Goal: Information Seeking & Learning: Learn about a topic

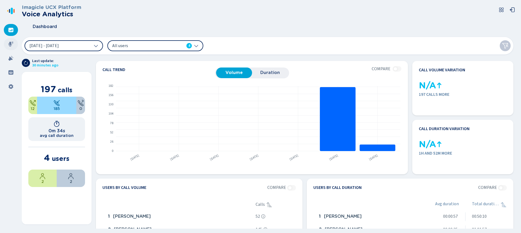
click at [10, 41] on div at bounding box center [11, 44] width 14 height 12
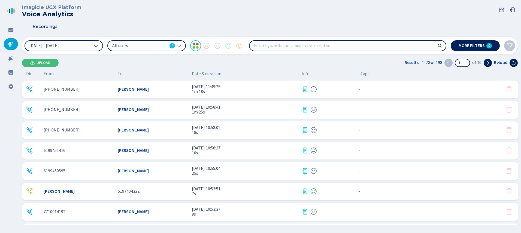
click at [157, 92] on div "[PERSON_NAME]" at bounding box center [153, 89] width 70 height 5
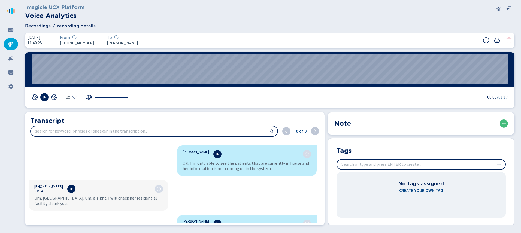
scroll to position [279, 0]
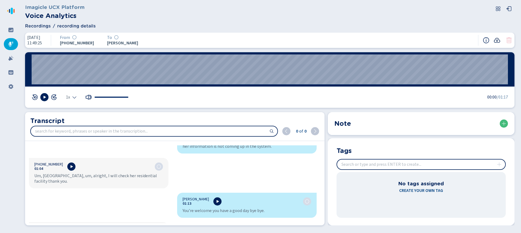
click at [495, 42] on icon at bounding box center [497, 40] width 6 height 5
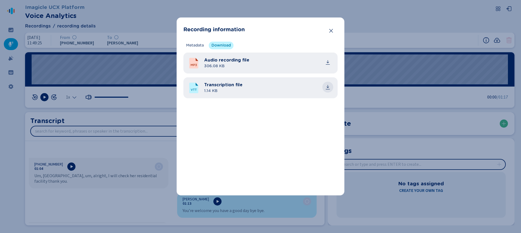
click at [331, 87] on button "common.download" at bounding box center [327, 87] width 11 height 11
click at [330, 30] on icon "Close" at bounding box center [330, 30] width 5 height 5
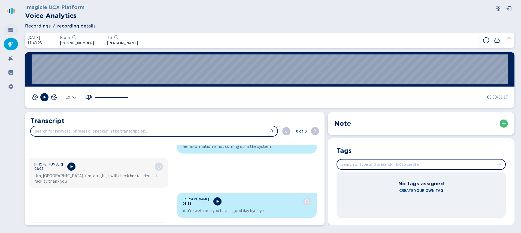
click at [8, 30] on icon at bounding box center [10, 29] width 5 height 5
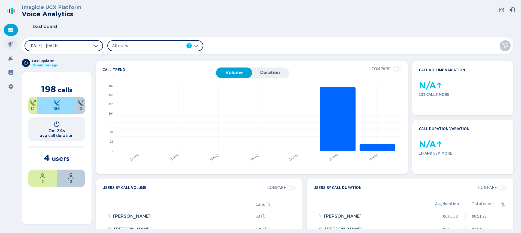
click at [11, 44] on icon at bounding box center [10, 44] width 5 height 5
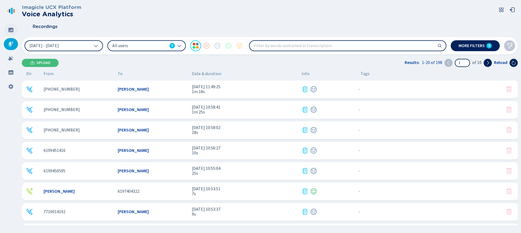
click at [11, 31] on icon at bounding box center [10, 29] width 5 height 5
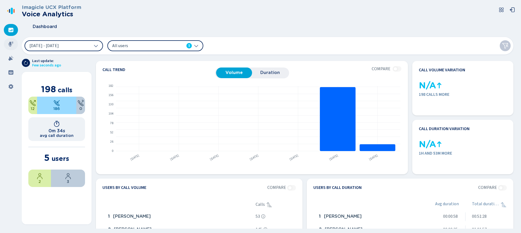
click at [11, 43] on icon at bounding box center [10, 43] width 5 height 5
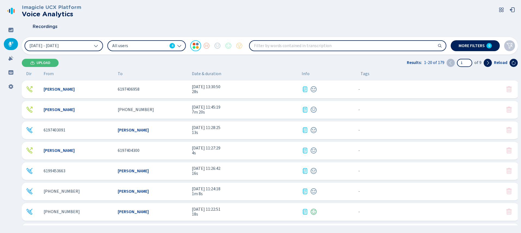
click at [148, 91] on div "6197406958" at bounding box center [153, 89] width 70 height 5
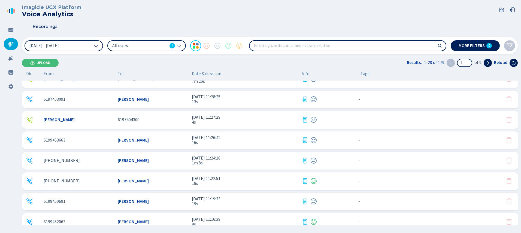
scroll to position [78, 0]
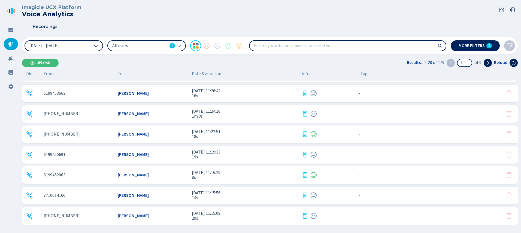
click at [169, 132] on div "[PERSON_NAME]" at bounding box center [153, 134] width 70 height 5
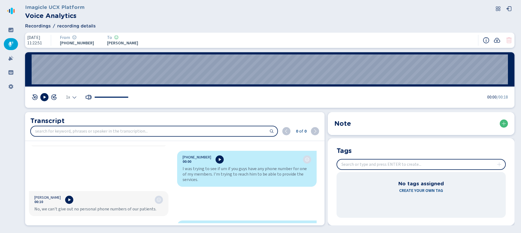
scroll to position [54, 0]
click at [10, 72] on icon at bounding box center [10, 72] width 5 height 4
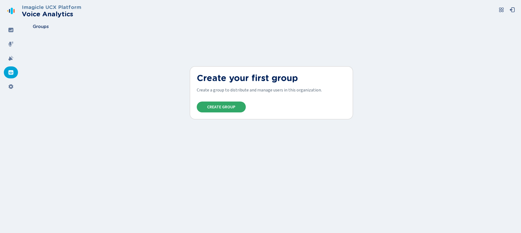
click at [216, 105] on span "Create Group" at bounding box center [221, 107] width 28 height 4
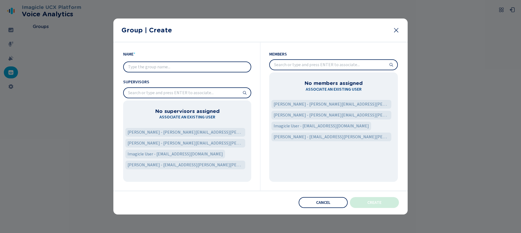
click at [194, 95] on input "search" at bounding box center [187, 93] width 127 height 10
click at [297, 66] on input "search" at bounding box center [333, 65] width 127 height 10
click at [314, 202] on button "Cancel" at bounding box center [322, 202] width 49 height 11
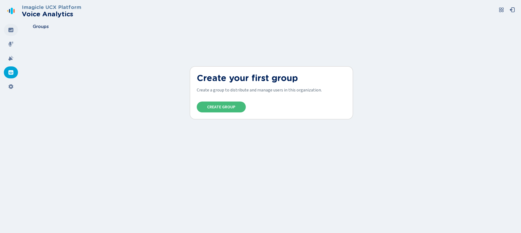
click at [10, 32] on icon at bounding box center [10, 30] width 5 height 4
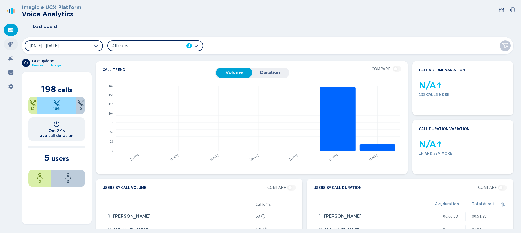
click at [10, 45] on icon at bounding box center [10, 44] width 5 height 5
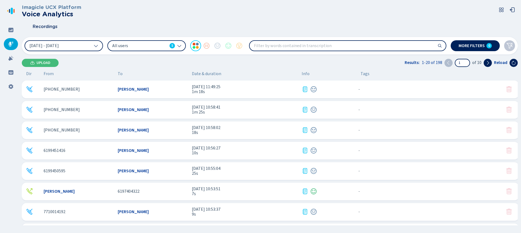
click at [288, 45] on input "search" at bounding box center [347, 46] width 196 height 10
type input "blue"
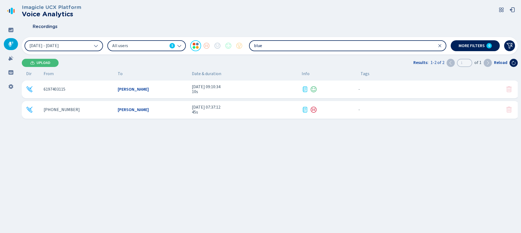
click at [130, 90] on span "[PERSON_NAME]" at bounding box center [133, 89] width 31 height 5
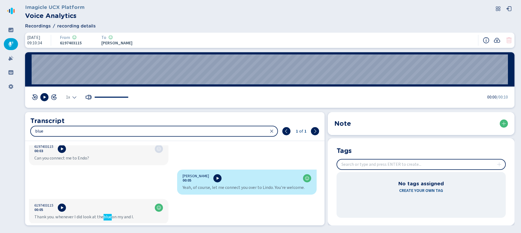
scroll to position [94, 0]
drag, startPoint x: 78, startPoint y: 217, endPoint x: 120, endPoint y: 217, distance: 42.2
click at [120, 217] on div "Thank you. whenever I did look at the blue on my and I." at bounding box center [98, 215] width 129 height 5
drag, startPoint x: 320, startPoint y: 194, endPoint x: 319, endPoint y: 152, distance: 41.7
click at [320, 156] on div "Elizabeth Miller 00:00 Lisa speaking. How can I help you? 6197403115 00:01 Hey …" at bounding box center [172, 184] width 295 height 78
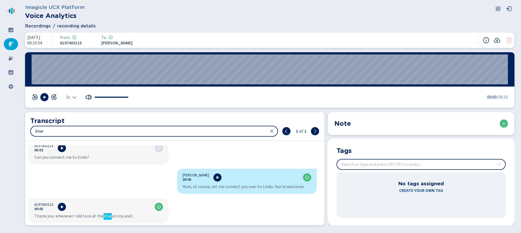
click at [124, 174] on div "Elizabeth Miller 00:00 Lisa speaking. How can I help you? 6197403115 00:01 Hey …" at bounding box center [172, 184] width 295 height 78
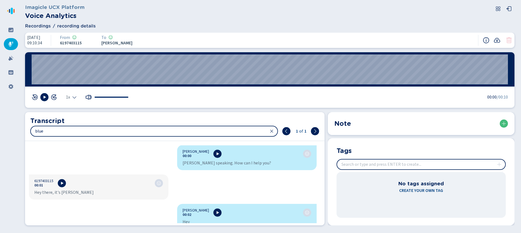
scroll to position [0, 0]
click at [231, 96] on div "1x 00:00 /00:10" at bounding box center [270, 97] width 476 height 8
click at [9, 29] on icon at bounding box center [10, 30] width 5 height 4
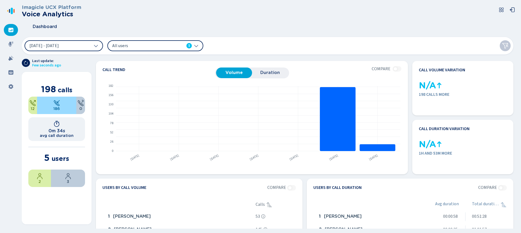
click at [230, 57] on section "Call trend Volume Duration Compare From 19 Sep 2025 to 25 Sep 2025 No data for …" at bounding box center [304, 141] width 426 height 175
click at [8, 42] on icon at bounding box center [10, 43] width 5 height 5
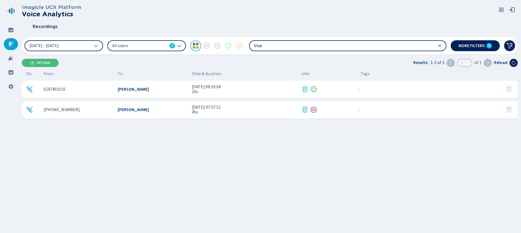
click at [145, 90] on span "[PERSON_NAME]" at bounding box center [133, 89] width 31 height 5
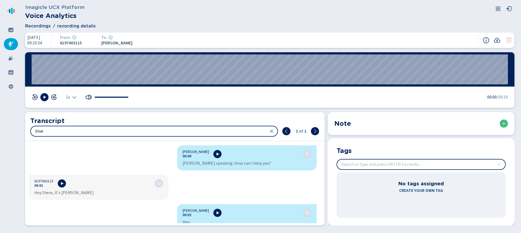
click at [270, 131] on icon at bounding box center [271, 131] width 4 height 4
click at [119, 130] on input "search" at bounding box center [154, 131] width 246 height 10
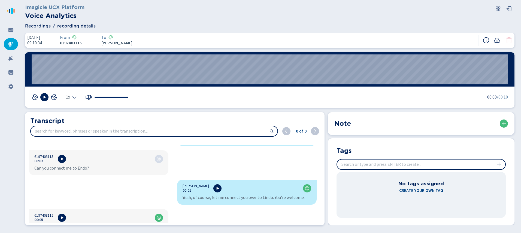
scroll to position [94, 0]
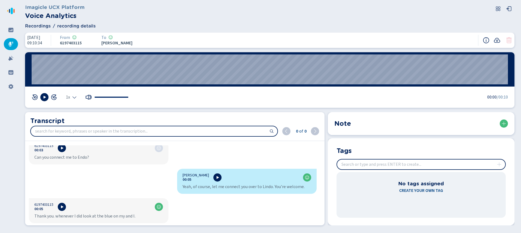
click at [10, 46] on icon at bounding box center [10, 44] width 5 height 5
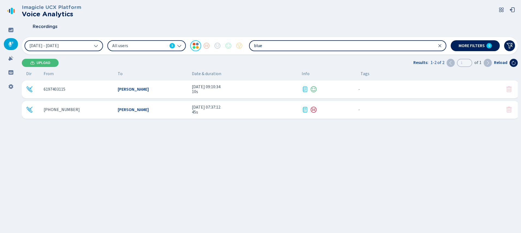
click at [295, 49] on input "blue" at bounding box center [347, 46] width 196 height 10
click at [299, 46] on input "blue" at bounding box center [347, 46] width 196 height 10
type input "b"
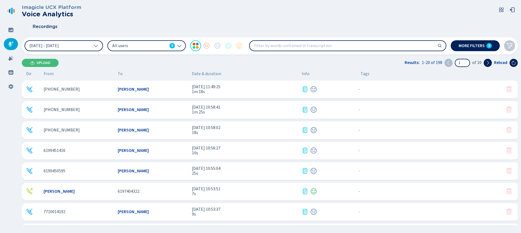
click at [125, 86] on div "+16198906041 Elizabeth Miller 25 Sep 2025 - 11:49:25 1m 18s - {{hiddenTagsCount…" at bounding box center [270, 90] width 497 height 18
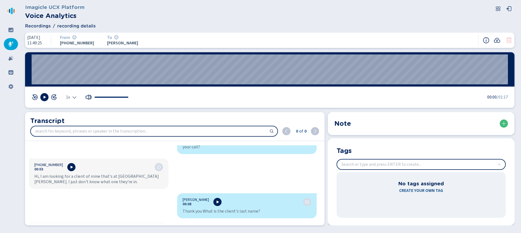
scroll to position [16, 0]
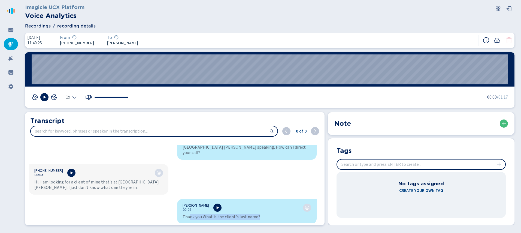
drag, startPoint x: 188, startPoint y: 212, endPoint x: 258, endPoint y: 212, distance: 69.7
click at [257, 214] on div "Thank you What is the client's last name?" at bounding box center [246, 216] width 129 height 5
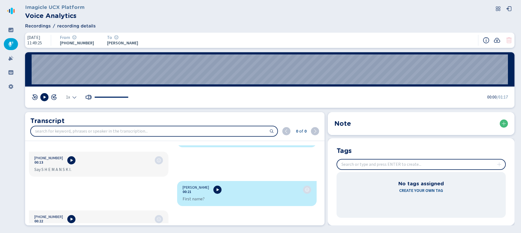
scroll to position [92, 0]
drag, startPoint x: 42, startPoint y: 164, endPoint x: 72, endPoint y: 166, distance: 30.3
click at [72, 168] on div "Say S H E M A N S K I." at bounding box center [98, 170] width 129 height 5
drag, startPoint x: 182, startPoint y: 193, endPoint x: 199, endPoint y: 194, distance: 17.7
click at [199, 197] on div "First name?" at bounding box center [246, 199] width 129 height 5
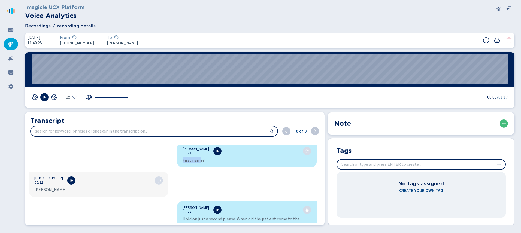
scroll to position [126, 0]
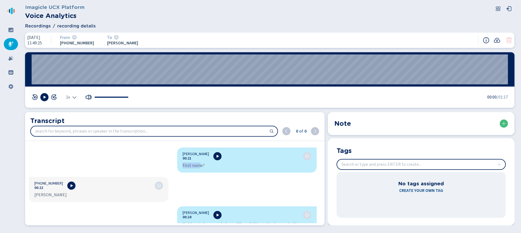
click at [9, 43] on icon at bounding box center [10, 44] width 5 height 5
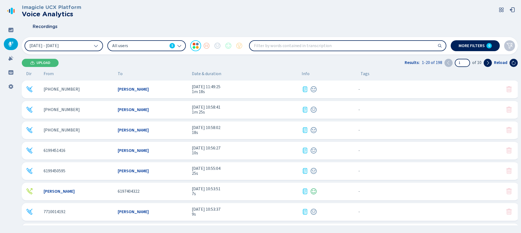
click at [272, 48] on input "search" at bounding box center [347, 46] width 196 height 10
click at [274, 46] on input "search" at bounding box center [347, 46] width 196 height 10
type input "blue"
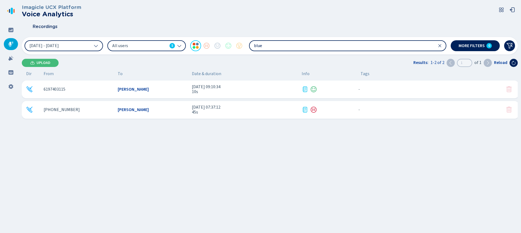
click at [136, 106] on div "+18006063564 Iliana Salmeron 24 Sep 2025 - 07:37:12 45s - {{hiddenTagsCount}} m…" at bounding box center [270, 110] width 497 height 18
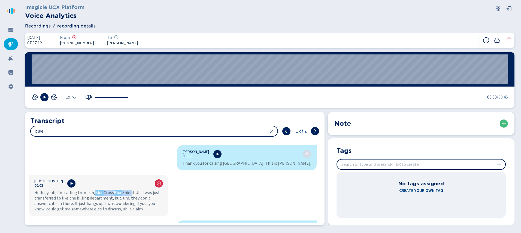
drag, startPoint x: 93, startPoint y: 193, endPoint x: 131, endPoint y: 193, distance: 37.9
click at [131, 193] on div "Hello, yeah, I'm calling from, uh, Blue Cross Blue Shield. Uh, I was just trans…" at bounding box center [98, 201] width 129 height 22
click at [272, 130] on icon at bounding box center [271, 131] width 4 height 4
click at [7, 37] on nav at bounding box center [11, 116] width 22 height 233
click at [8, 44] on icon at bounding box center [10, 43] width 5 height 5
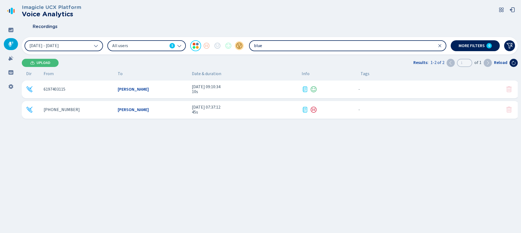
drag, startPoint x: 267, startPoint y: 46, endPoint x: 242, endPoint y: 45, distance: 25.9
click at [242, 45] on div "19 Sep 2025 - 25 Sep 2025 All users 5 blue" at bounding box center [235, 45] width 421 height 11
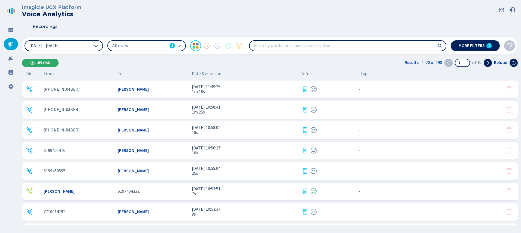
click at [29, 61] on button "Upload" at bounding box center [40, 63] width 37 height 8
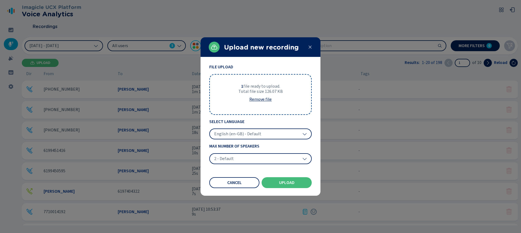
click at [235, 132] on span "English (en-GB) - Default" at bounding box center [237, 133] width 47 height 5
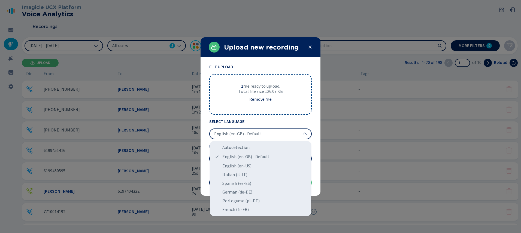
click at [237, 137] on div "English (en-GB) - Default" at bounding box center [260, 134] width 102 height 11
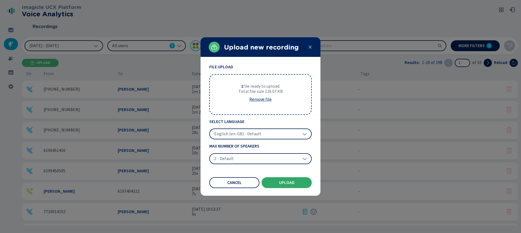
click at [280, 182] on span "Upload" at bounding box center [287, 183] width 16 height 4
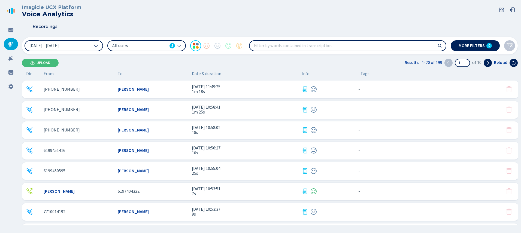
click at [166, 44] on span "All users" at bounding box center [139, 46] width 55 height 6
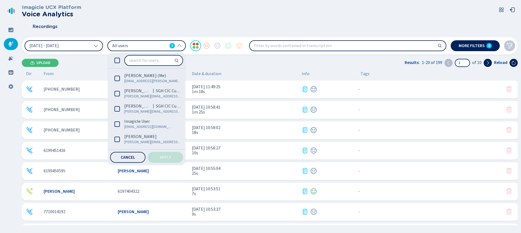
click at [219, 62] on div "Upload Results: 1-20 of 199 1 of 10 Reload" at bounding box center [270, 63] width 496 height 8
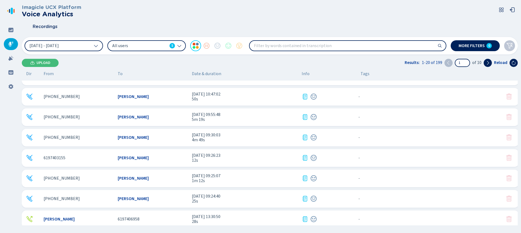
scroll to position [263, 0]
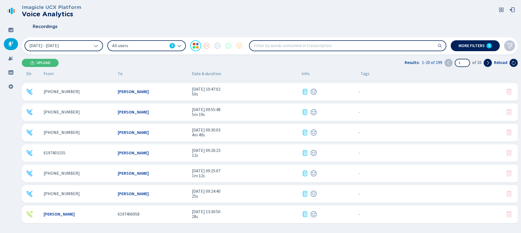
click at [116, 215] on div "Elizabeth Miller 6197406958 24 Sep 2025 - 13:30:50 28s - {{hiddenTagsCount}} mo…" at bounding box center [270, 215] width 497 height 18
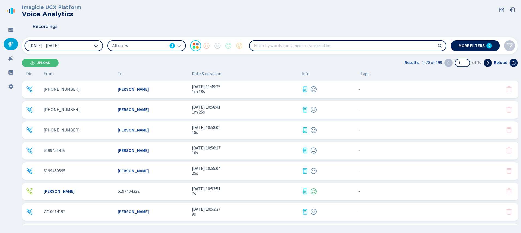
click at [488, 61] on icon at bounding box center [487, 63] width 4 height 4
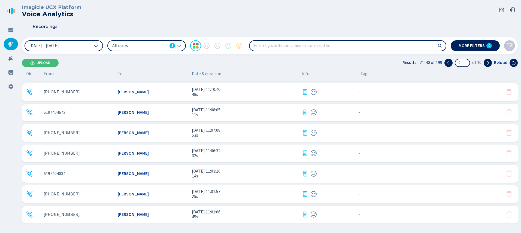
scroll to position [263, 0]
click at [489, 63] on icon at bounding box center [487, 63] width 4 height 4
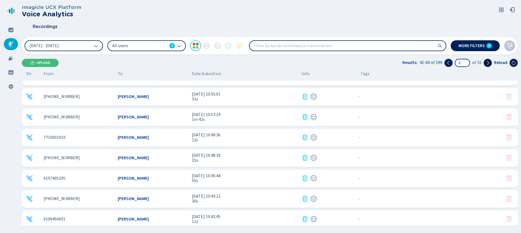
click at [489, 63] on icon at bounding box center [487, 63] width 4 height 4
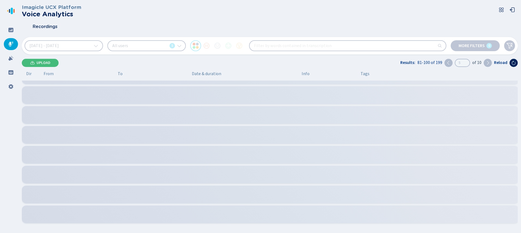
click at [489, 63] on icon at bounding box center [487, 63] width 4 height 4
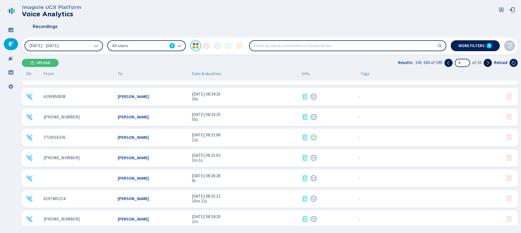
click at [489, 63] on icon at bounding box center [487, 63] width 4 height 4
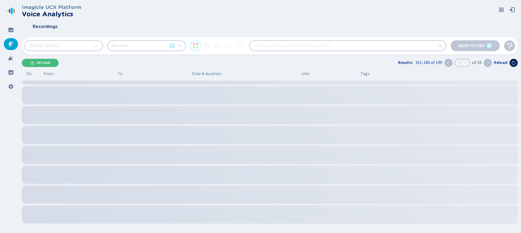
click at [489, 63] on icon at bounding box center [487, 63] width 4 height 4
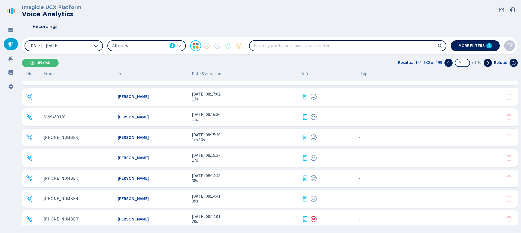
click at [489, 63] on icon at bounding box center [487, 63] width 4 height 4
type input "10"
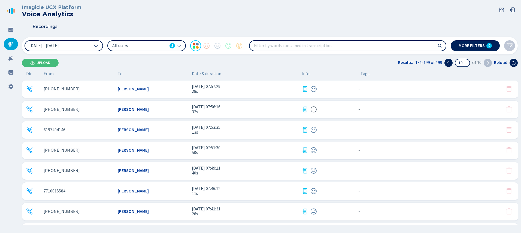
scroll to position [63, 0]
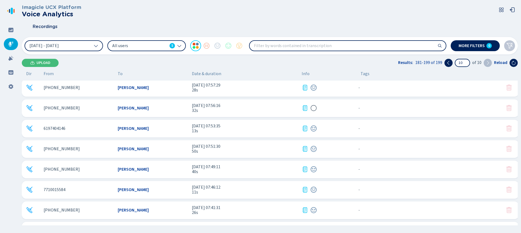
click at [124, 108] on span "[PERSON_NAME]" at bounding box center [133, 108] width 31 height 5
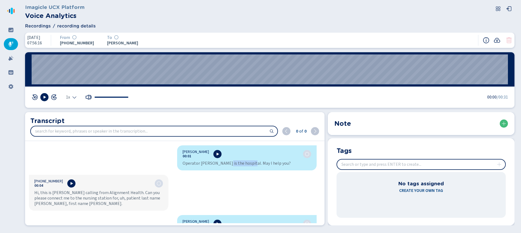
drag, startPoint x: 234, startPoint y: 164, endPoint x: 249, endPoint y: 164, distance: 15.0
click at [248, 164] on div "Operator [PERSON_NAME] is the hospital. May I help you?" at bounding box center [246, 163] width 129 height 5
click at [231, 170] on div "Veronica Jimenez 00:01 Operator Veronica Sharp is the hospital. May I help you?" at bounding box center [246, 157] width 139 height 25
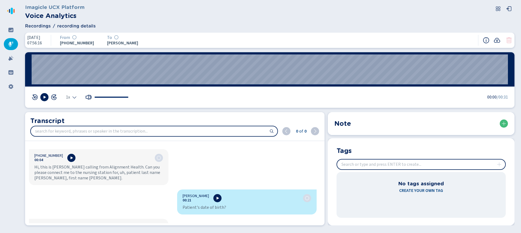
scroll to position [29, 0]
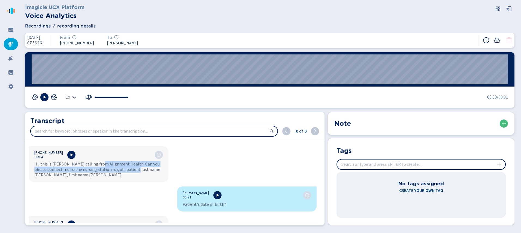
drag, startPoint x: 95, startPoint y: 164, endPoint x: 132, endPoint y: 172, distance: 38.1
click at [132, 172] on div "Hi, this is Shirley calling from Alignment Health. Can you please connect me to…" at bounding box center [98, 169] width 129 height 16
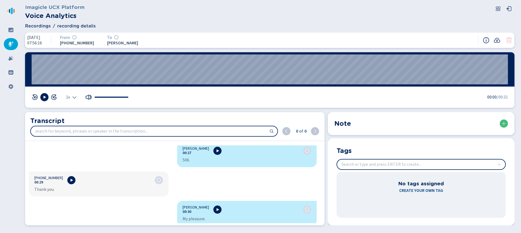
scroll to position [135, 0]
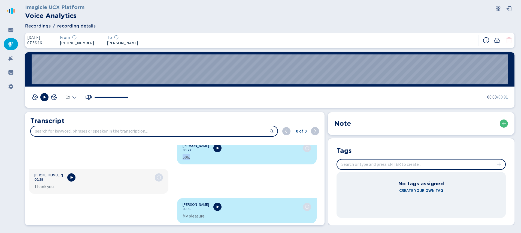
drag, startPoint x: 181, startPoint y: 158, endPoint x: 195, endPoint y: 160, distance: 13.7
click at [195, 159] on div "506." at bounding box center [246, 157] width 129 height 5
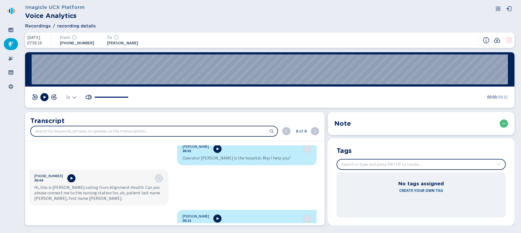
scroll to position [0, 0]
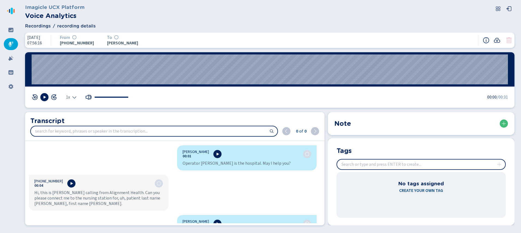
click at [203, 184] on div "Veronica Jimenez 00:01 Operator Veronica Sharp is the hospital. May I help you?…" at bounding box center [172, 184] width 295 height 78
click at [9, 30] on icon at bounding box center [10, 30] width 5 height 4
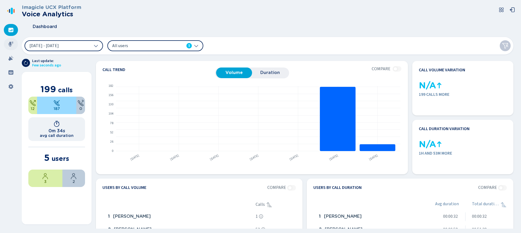
click at [12, 44] on icon at bounding box center [10, 43] width 5 height 5
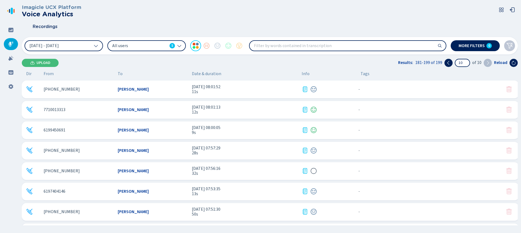
click at [266, 48] on input "search" at bounding box center [347, 46] width 196 height 10
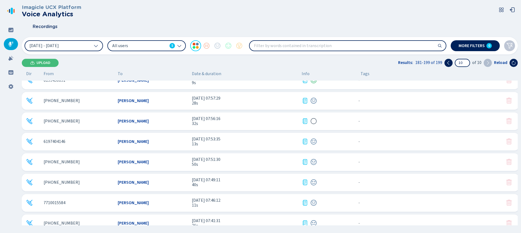
scroll to position [49, 0]
click at [133, 120] on div "+16572825330 Veronica Jimenez 24 Sep 2025 - 07:56:16 32s - {{hiddenTagsCount}} …" at bounding box center [270, 123] width 497 height 18
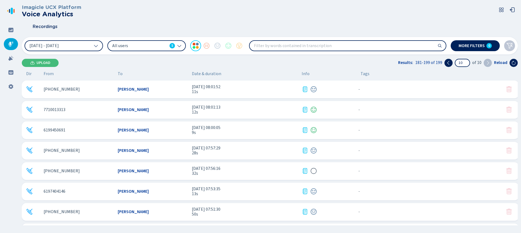
click at [297, 48] on input "search" at bounding box center [347, 46] width 196 height 10
type input "[PERSON_NAME]"
type input "1"
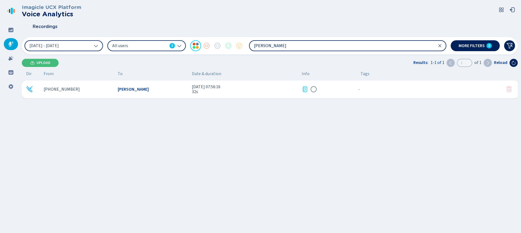
click at [246, 124] on div "+16572825330 Veronica Jimenez 24 Sep 2025 - 07:56:16 32s - {{hiddenTagsCount}} …" at bounding box center [271, 146] width 499 height 131
click at [120, 88] on span "[PERSON_NAME]" at bounding box center [133, 89] width 31 height 5
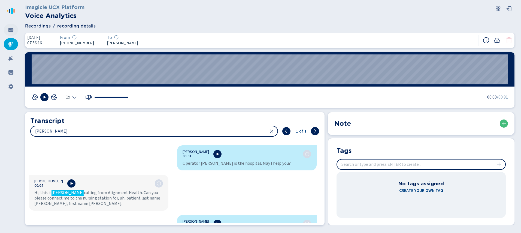
click at [8, 28] on icon at bounding box center [10, 30] width 5 height 4
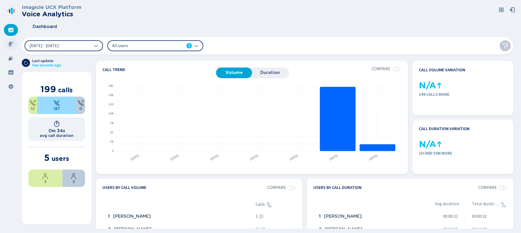
click at [7, 43] on div at bounding box center [11, 44] width 14 height 12
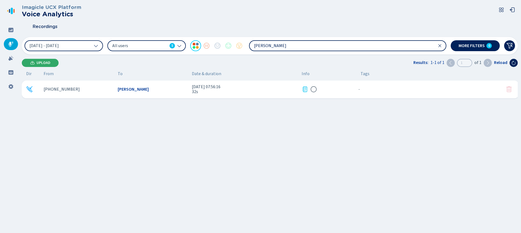
click at [42, 63] on span "Upload" at bounding box center [43, 63] width 14 height 4
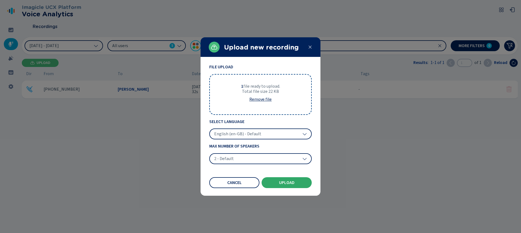
click at [281, 183] on span "Upload" at bounding box center [287, 183] width 16 height 4
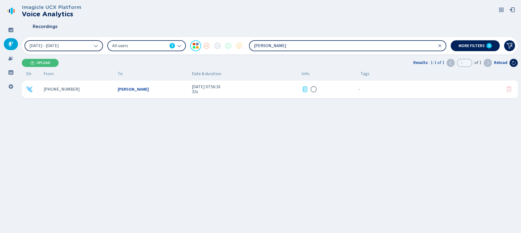
click at [62, 50] on button "[DATE] - [DATE]" at bounding box center [64, 45] width 78 height 11
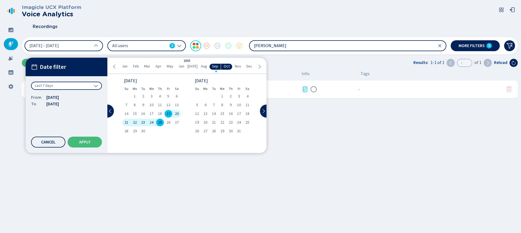
click at [115, 66] on icon at bounding box center [114, 67] width 4 height 4
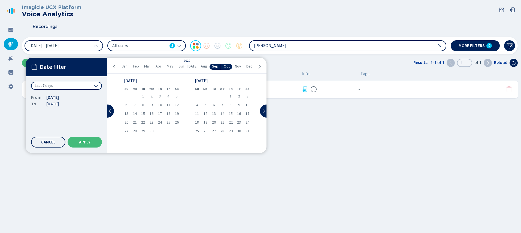
click at [115, 66] on icon at bounding box center [114, 67] width 4 height 4
click at [258, 66] on icon at bounding box center [259, 67] width 4 height 4
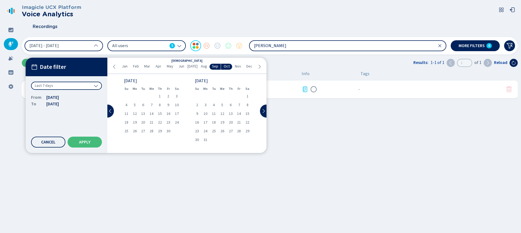
click at [258, 66] on icon at bounding box center [259, 67] width 4 height 4
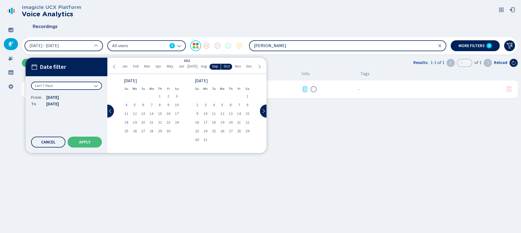
click at [258, 66] on icon at bounding box center [259, 67] width 4 height 4
click at [182, 67] on span "Jun" at bounding box center [181, 66] width 6 height 4
click at [215, 103] on span "10" at bounding box center [214, 105] width 4 height 4
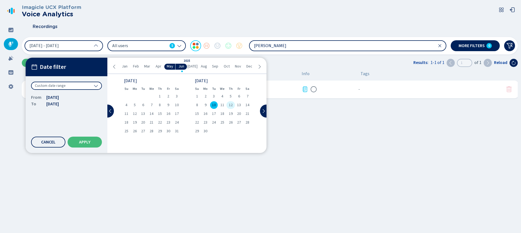
click at [230, 105] on span "12" at bounding box center [231, 105] width 4 height 4
click at [85, 140] on span "Apply" at bounding box center [84, 142] width 11 height 4
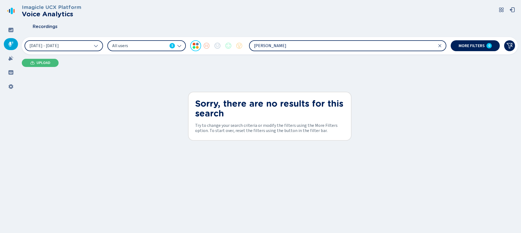
drag, startPoint x: 276, startPoint y: 45, endPoint x: 210, endPoint y: 34, distance: 66.2
click at [211, 34] on div "Imagicle UCX Platform Voice Analytics Recordings 10 Jun 2025 - 12 Jun 2025 All …" at bounding box center [270, 115] width 496 height 230
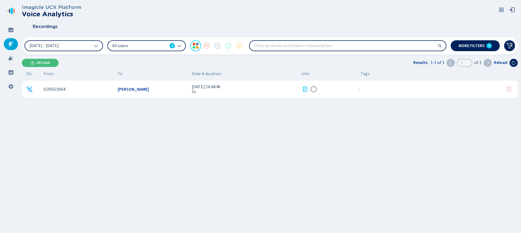
click at [133, 89] on span "Kayla Flores" at bounding box center [133, 89] width 31 height 5
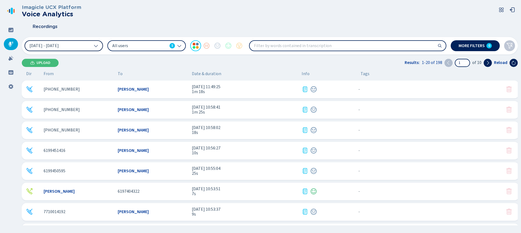
click at [52, 47] on span "[DATE] - [DATE]" at bounding box center [43, 46] width 29 height 4
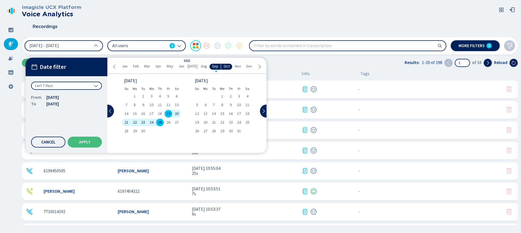
click at [181, 66] on span "Jun" at bounding box center [181, 66] width 6 height 4
click at [214, 104] on span "10" at bounding box center [214, 105] width 4 height 4
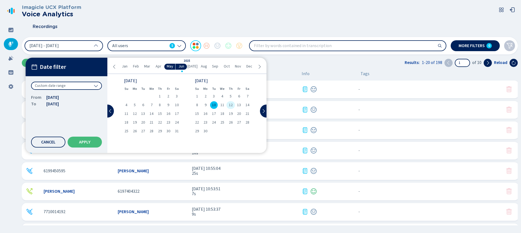
click at [230, 104] on span "12" at bounding box center [231, 105] width 4 height 4
click at [71, 143] on button "Apply" at bounding box center [85, 142] width 34 height 11
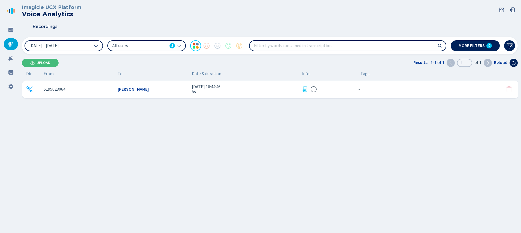
click at [112, 86] on div "6195023064 Kayla Flores 11 Jun 2025 - 16:44:46 5s - {{hiddenTagsCount}} more" at bounding box center [270, 90] width 497 height 18
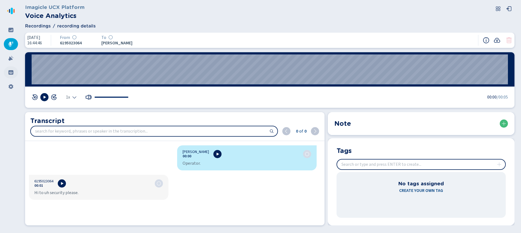
click at [7, 72] on div at bounding box center [11, 72] width 14 height 12
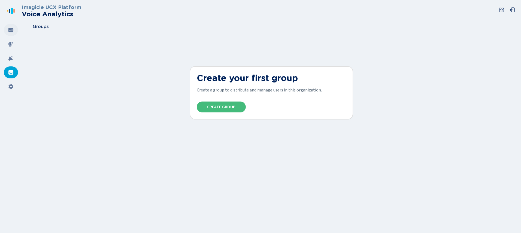
click at [11, 30] on icon at bounding box center [10, 30] width 5 height 4
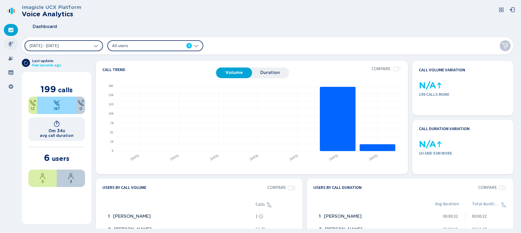
click at [9, 45] on icon at bounding box center [10, 43] width 5 height 5
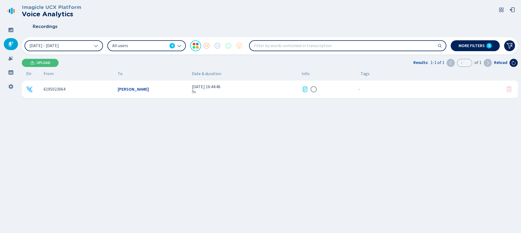
click at [266, 47] on input "search" at bounding box center [347, 46] width 196 height 10
click at [88, 45] on button "10 Jun 2025 - 12 Jun 2025" at bounding box center [64, 45] width 78 height 11
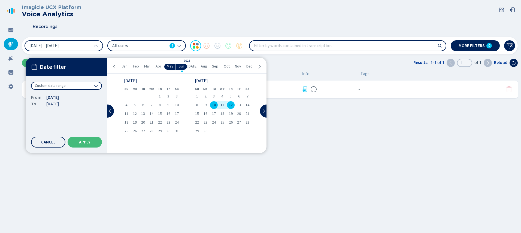
click at [215, 66] on span "Sep" at bounding box center [215, 66] width 6 height 4
click at [151, 123] on span "24" at bounding box center [151, 123] width 4 height 4
click at [171, 123] on div "26" at bounding box center [168, 123] width 8 height 8
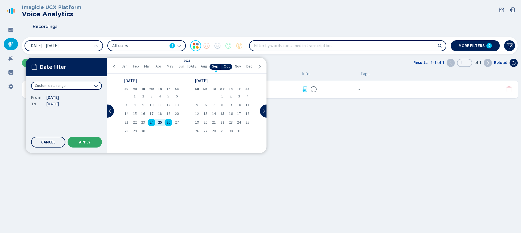
click at [85, 139] on button "Apply" at bounding box center [85, 142] width 34 height 11
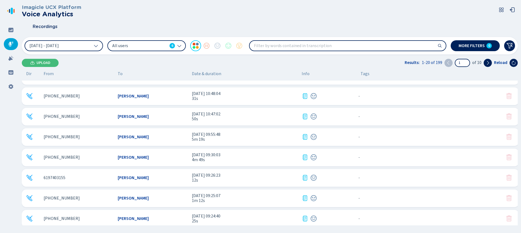
scroll to position [263, 0]
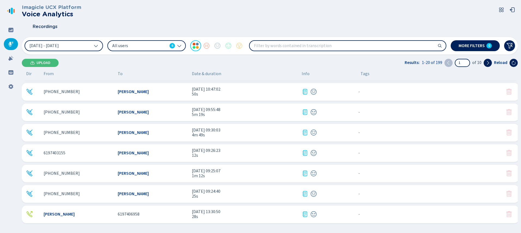
click at [323, 72] on div "Info" at bounding box center [326, 73] width 50 height 5
click at [247, 67] on div "Imagicle UCX Platform Voice Analytics Recordings 24 Sep 2025 - 26 Sep 2025 All …" at bounding box center [270, 115] width 496 height 230
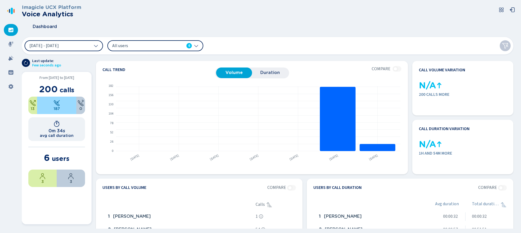
click at [88, 163] on section "From [DATE] to [DATE] 200 calls 13 187 0 0m 34s avg call duration 6 users 3 3" at bounding box center [57, 148] width 70 height 152
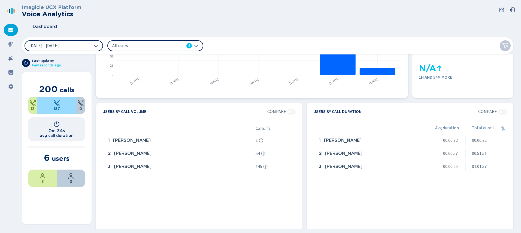
scroll to position [78, 0]
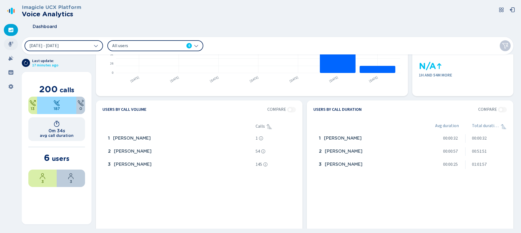
click at [8, 44] on icon at bounding box center [10, 43] width 5 height 5
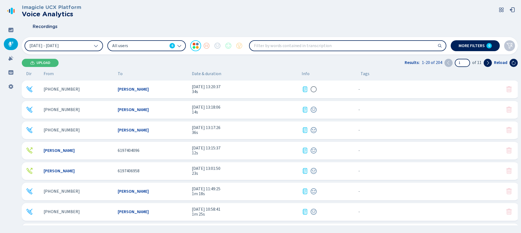
click at [136, 89] on span "[PERSON_NAME]" at bounding box center [133, 89] width 31 height 5
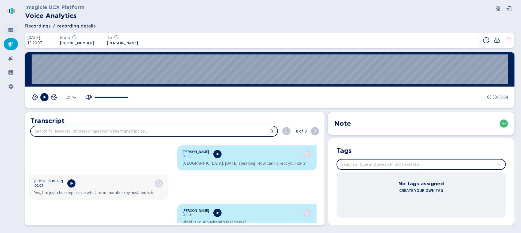
click at [9, 30] on icon at bounding box center [10, 30] width 5 height 4
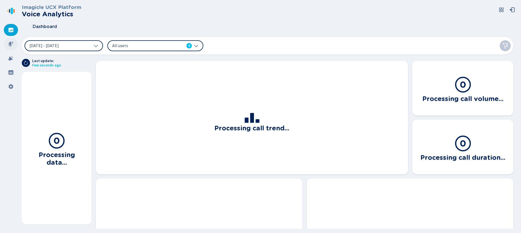
click at [9, 41] on icon at bounding box center [10, 43] width 5 height 5
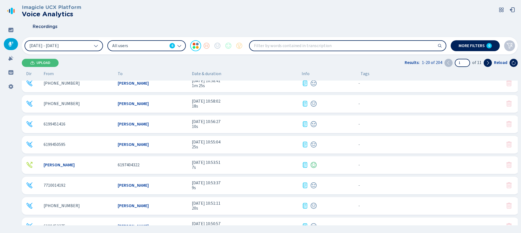
scroll to position [129, 0]
click at [156, 164] on div "6197404322" at bounding box center [153, 164] width 70 height 5
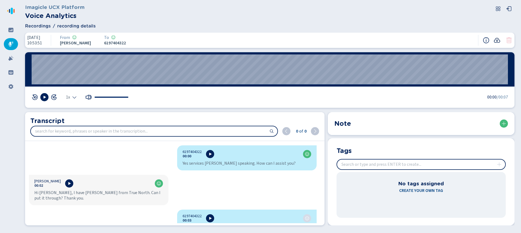
click at [498, 40] on icon at bounding box center [496, 40] width 7 height 7
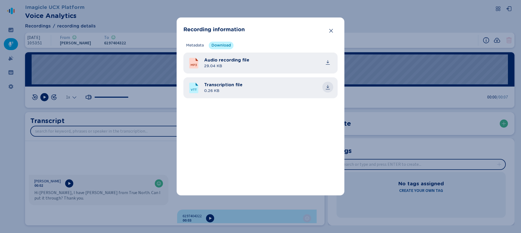
click at [327, 87] on icon "common.download" at bounding box center [327, 86] width 2 height 3
click at [331, 30] on icon "Close" at bounding box center [330, 30] width 5 height 5
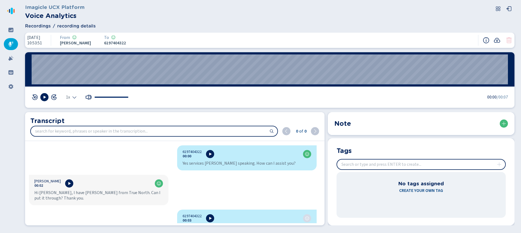
click at [9, 43] on icon at bounding box center [10, 44] width 5 height 5
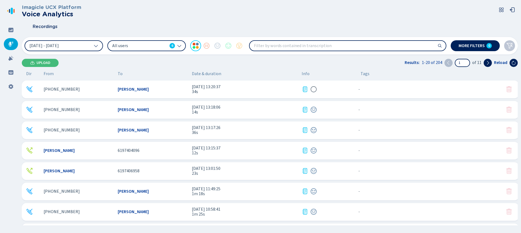
click at [8, 43] on icon at bounding box center [10, 43] width 5 height 5
click at [279, 47] on input "search" at bounding box center [347, 46] width 196 height 10
type input "[PERSON_NAME]"
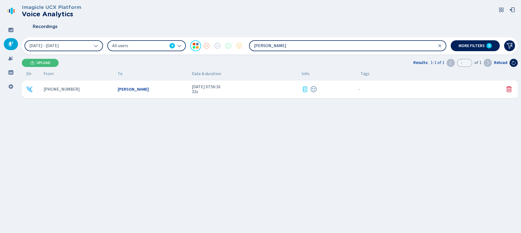
click at [143, 89] on span "[PERSON_NAME]" at bounding box center [133, 89] width 31 height 5
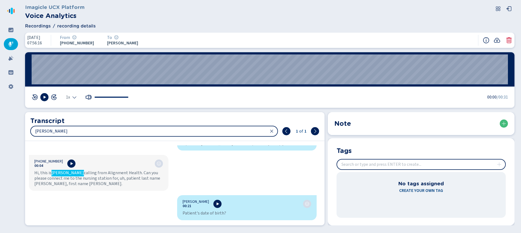
scroll to position [17, 0]
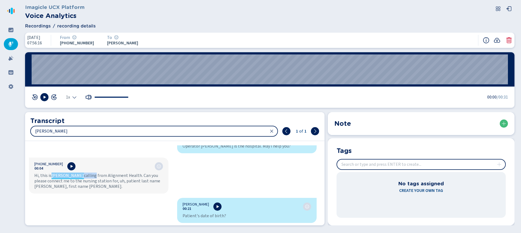
drag, startPoint x: 54, startPoint y: 177, endPoint x: 74, endPoint y: 177, distance: 20.2
click at [74, 177] on div "Hi, this is [PERSON_NAME] calling from Alignment Health. Can you please connect…" at bounding box center [98, 181] width 129 height 16
click at [83, 182] on div "Hi, this is [PERSON_NAME] calling from Alignment Health. Can you please connect…" at bounding box center [98, 181] width 129 height 16
click at [99, 196] on div "[PERSON_NAME] 00:01 Operator [PERSON_NAME] is the hospital. May I help you? [PH…" at bounding box center [172, 184] width 295 height 78
click at [115, 176] on div "Hi, this is [PERSON_NAME] calling from Alignment Health. Can you please connect…" at bounding box center [98, 181] width 129 height 16
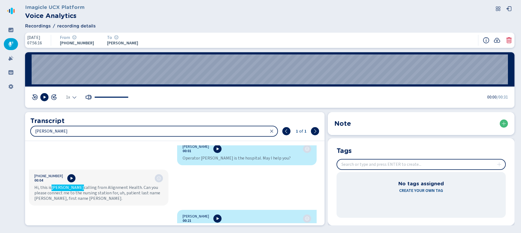
scroll to position [0, 0]
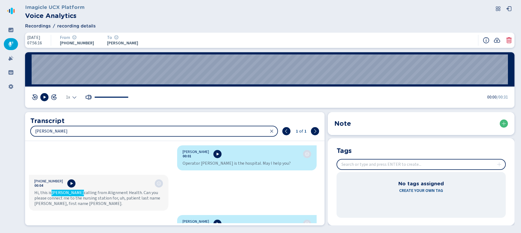
click at [143, 158] on div "[PERSON_NAME] 00:01 Operator [PERSON_NAME] is the hospital. May I help you? [PH…" at bounding box center [172, 184] width 295 height 78
click at [11, 43] on icon at bounding box center [10, 44] width 5 height 5
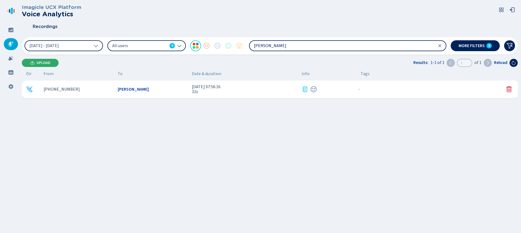
click at [45, 59] on button "Upload" at bounding box center [40, 63] width 37 height 8
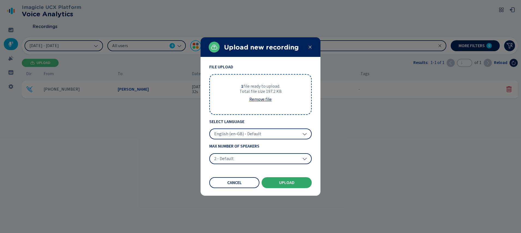
click at [278, 184] on button "Upload" at bounding box center [286, 182] width 50 height 11
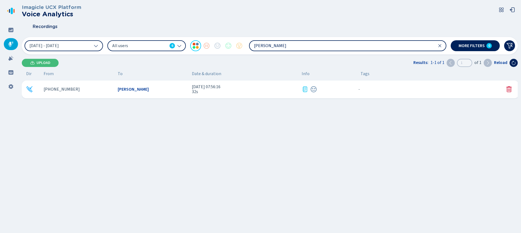
click at [310, 70] on div "Imagicle UCX Platform Voice Analytics Recordings [DATE] - [DATE] All users 6 [P…" at bounding box center [270, 115] width 496 height 230
drag, startPoint x: 271, startPoint y: 47, endPoint x: 222, endPoint y: 36, distance: 50.5
click at [227, 38] on div "[DATE] - [DATE] All users 6 [PERSON_NAME] filters 0" at bounding box center [270, 45] width 496 height 17
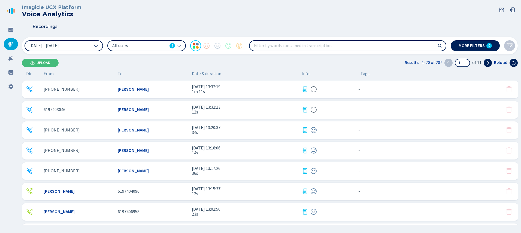
click at [270, 48] on input "search" at bounding box center [347, 46] width 196 height 10
type input "[PERSON_NAME]"
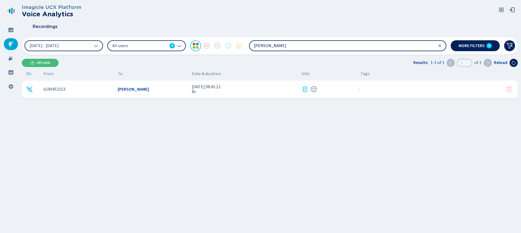
click at [133, 88] on span "[PERSON_NAME]" at bounding box center [133, 89] width 31 height 5
drag, startPoint x: 262, startPoint y: 46, endPoint x: 255, endPoint y: 45, distance: 7.4
click at [255, 45] on input "[PERSON_NAME]" at bounding box center [347, 46] width 196 height 10
type input "k"
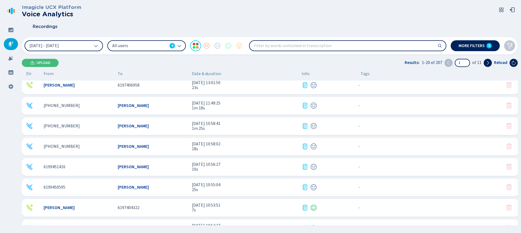
scroll to position [127, 0]
click at [486, 63] on icon at bounding box center [487, 63] width 4 height 4
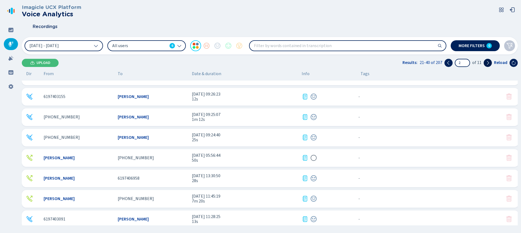
click at [488, 63] on icon at bounding box center [487, 63] width 4 height 4
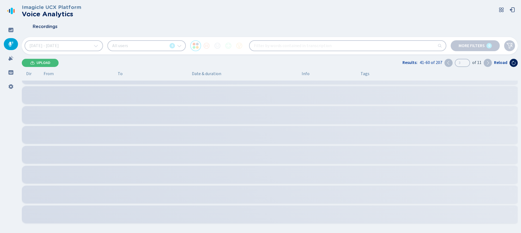
click at [488, 63] on icon at bounding box center [487, 63] width 4 height 4
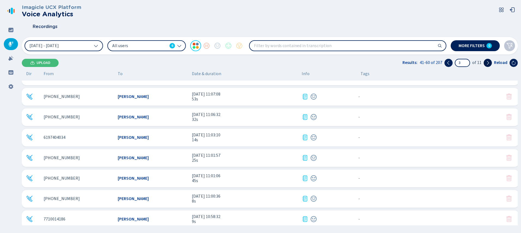
click at [488, 63] on icon at bounding box center [487, 63] width 4 height 4
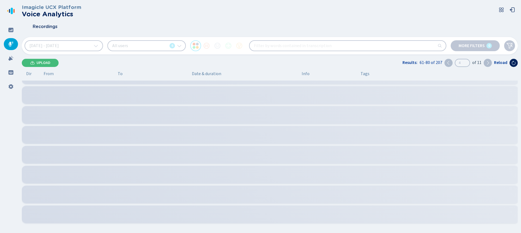
click at [488, 63] on icon at bounding box center [487, 63] width 4 height 4
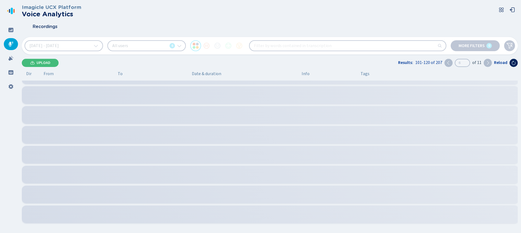
click at [488, 63] on icon at bounding box center [487, 63] width 4 height 4
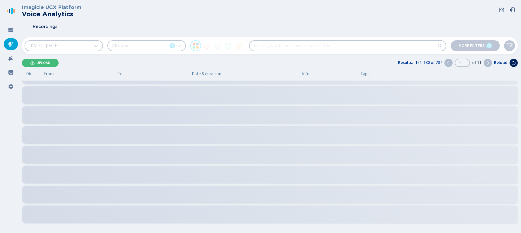
click at [488, 63] on icon at bounding box center [487, 63] width 4 height 4
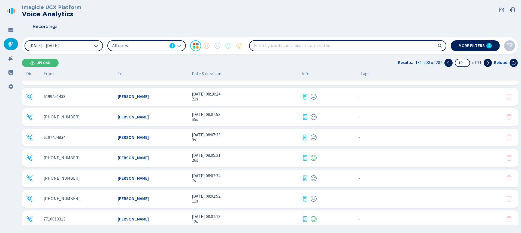
click at [488, 63] on icon at bounding box center [487, 63] width 4 height 4
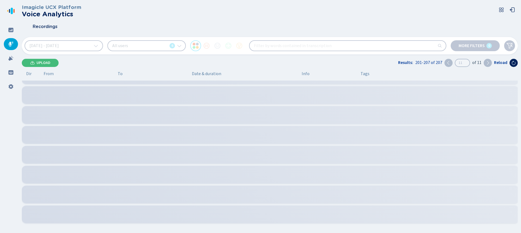
click at [488, 63] on icon at bounding box center [487, 63] width 4 height 4
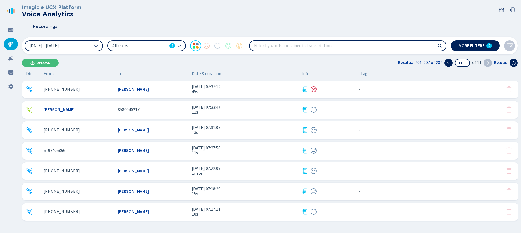
scroll to position [0, 0]
click at [450, 65] on icon at bounding box center [448, 63] width 4 height 4
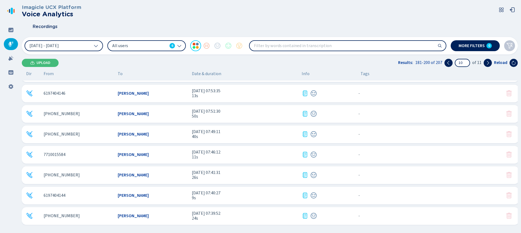
scroll to position [263, 0]
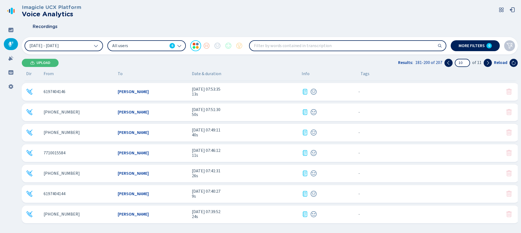
click at [121, 74] on span "To" at bounding box center [120, 73] width 5 height 5
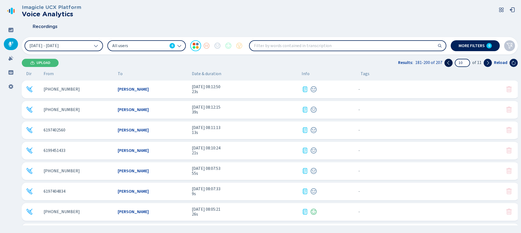
click at [448, 63] on icon at bounding box center [448, 63] width 4 height 4
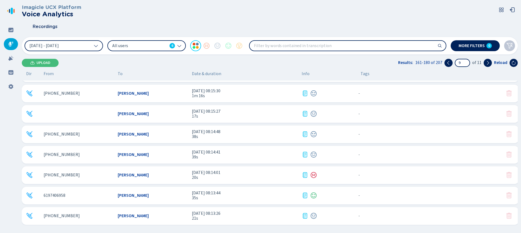
scroll to position [263, 0]
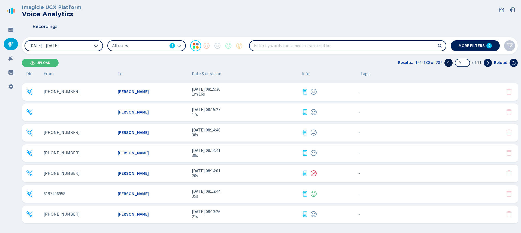
click at [447, 62] on icon at bounding box center [448, 63] width 4 height 4
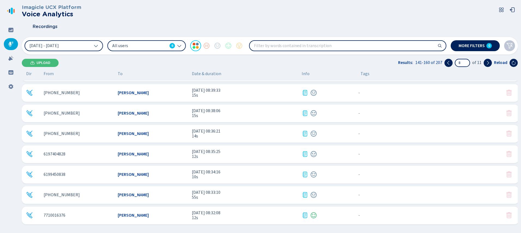
scroll to position [0, 0]
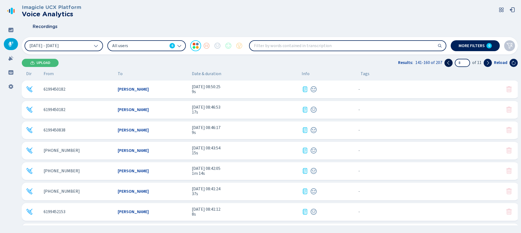
click at [447, 64] on icon at bounding box center [448, 63] width 4 height 4
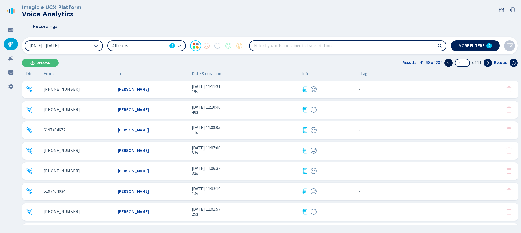
click at [447, 64] on icon at bounding box center [448, 63] width 4 height 4
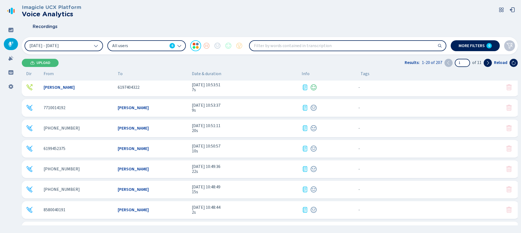
scroll to position [263, 0]
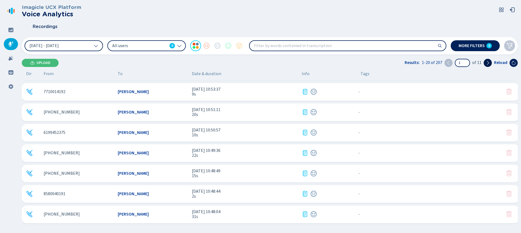
click at [489, 64] on icon at bounding box center [487, 63] width 4 height 4
click at [488, 63] on icon at bounding box center [487, 63] width 4 height 4
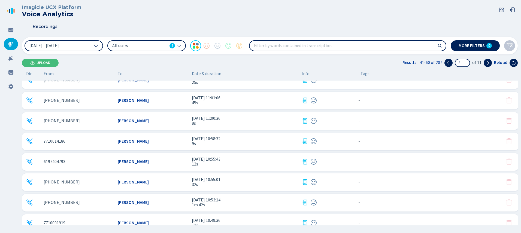
scroll to position [0, 0]
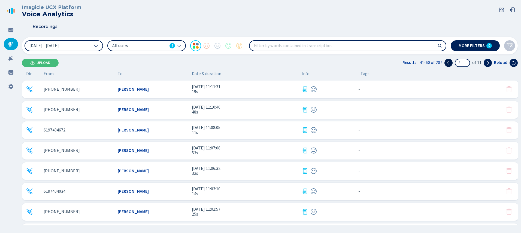
click at [447, 64] on icon at bounding box center [448, 63] width 4 height 4
type input "1"
click at [447, 64] on icon at bounding box center [448, 63] width 4 height 4
click at [306, 45] on input "search" at bounding box center [347, 46] width 196 height 10
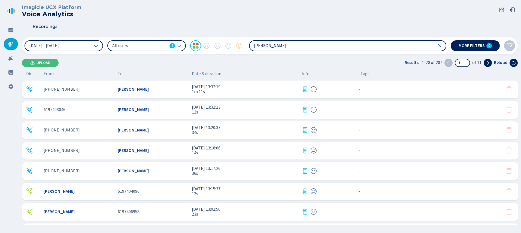
type input "[PERSON_NAME]"
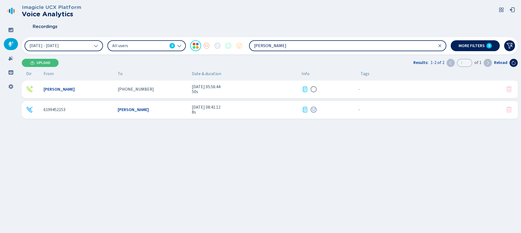
click at [131, 89] on span "[PHONE_NUMBER]" at bounding box center [136, 89] width 36 height 5
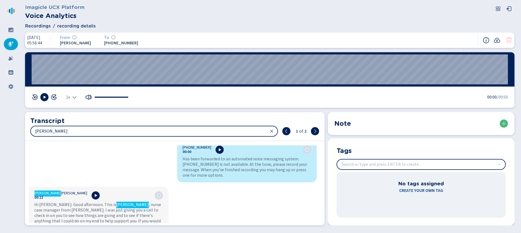
scroll to position [3, 0]
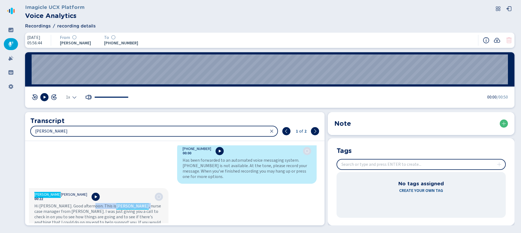
drag, startPoint x: 91, startPoint y: 204, endPoint x: 111, endPoint y: 204, distance: 20.1
click at [110, 204] on div "Hi [PERSON_NAME]. Good afternoon. This is [PERSON_NAME] , nurse case manager fr…" at bounding box center [98, 225] width 129 height 44
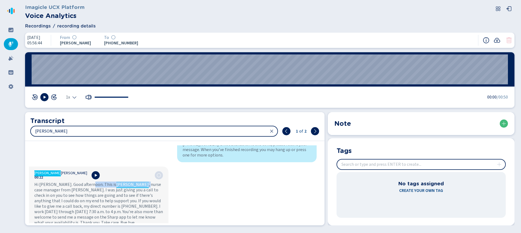
scroll to position [31, 0]
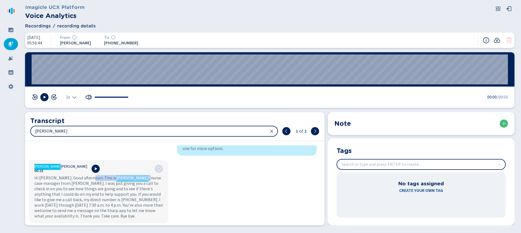
click at [496, 38] on icon at bounding box center [497, 40] width 6 height 5
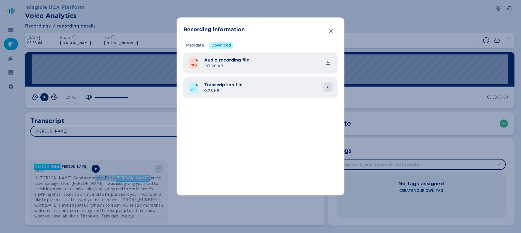
click at [328, 88] on icon "common.download" at bounding box center [327, 86] width 5 height 5
click at [330, 30] on icon "Close" at bounding box center [330, 30] width 5 height 5
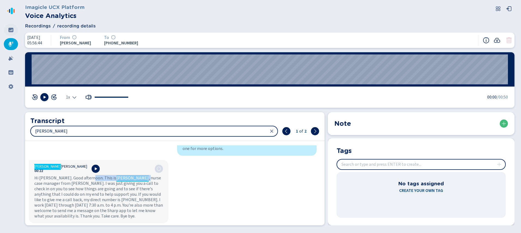
click at [8, 30] on icon at bounding box center [10, 30] width 5 height 4
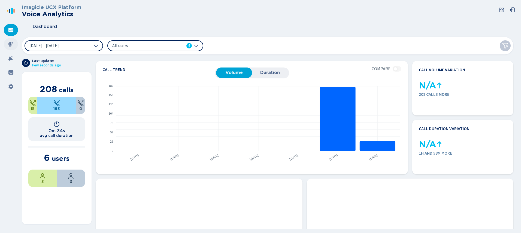
click at [11, 46] on icon at bounding box center [10, 43] width 5 height 5
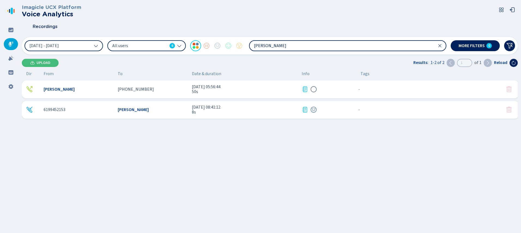
drag, startPoint x: 270, startPoint y: 47, endPoint x: 245, endPoint y: 44, distance: 25.3
click at [245, 44] on div "[DATE] - [DATE] All users 6 [PERSON_NAME]" at bounding box center [235, 45] width 421 height 11
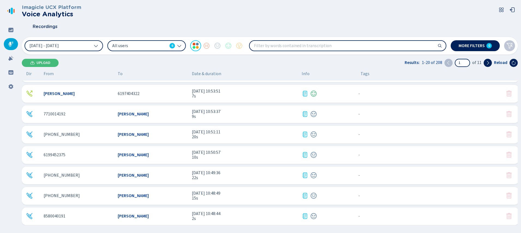
scroll to position [263, 0]
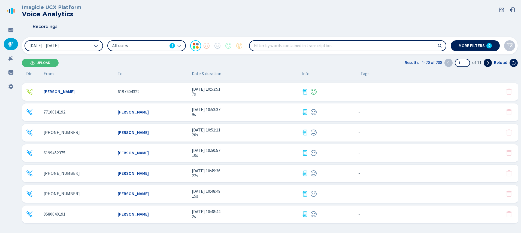
click at [489, 62] on icon at bounding box center [487, 63] width 4 height 4
click at [487, 64] on icon at bounding box center [487, 63] width 4 height 4
click at [487, 64] on icon at bounding box center [488, 63] width 2 height 4
click at [488, 62] on icon at bounding box center [487, 63] width 4 height 4
drag, startPoint x: 487, startPoint y: 61, endPoint x: 482, endPoint y: 64, distance: 6.3
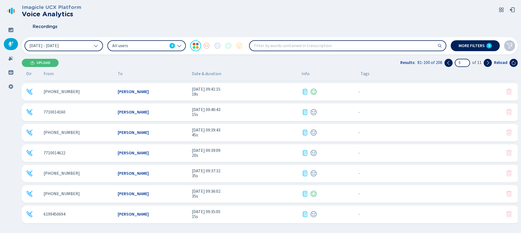
click at [487, 61] on icon at bounding box center [487, 63] width 4 height 4
click at [488, 63] on icon at bounding box center [487, 63] width 4 height 4
click at [489, 62] on icon at bounding box center [487, 63] width 4 height 4
click at [487, 63] on icon at bounding box center [487, 63] width 4 height 4
type input "9"
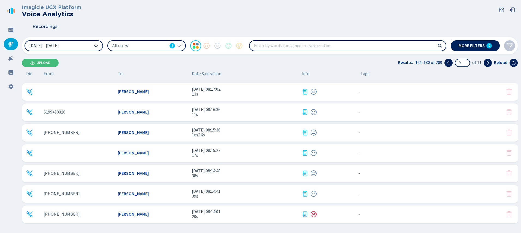
click at [153, 216] on div "[PERSON_NAME]" at bounding box center [153, 214] width 70 height 5
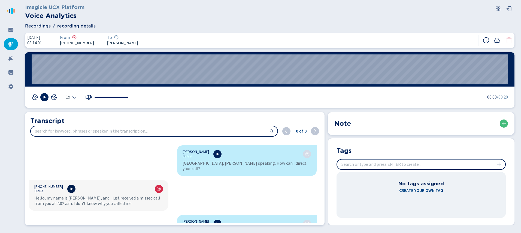
click at [71, 188] on icon at bounding box center [72, 189] width 2 height 3
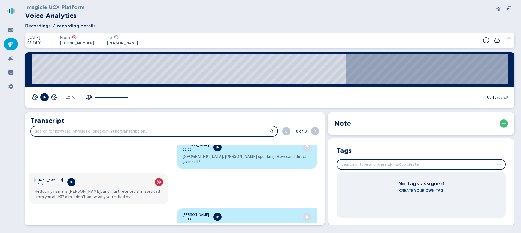
scroll to position [22, 0]
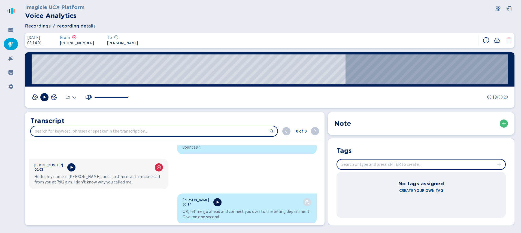
click at [213, 198] on button at bounding box center [217, 202] width 8 height 8
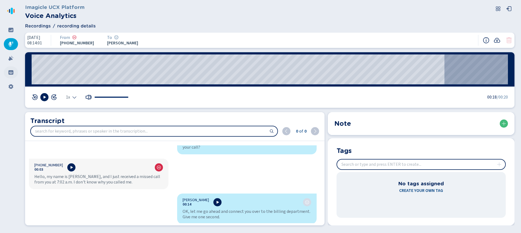
click at [10, 70] on icon at bounding box center [10, 72] width 5 height 4
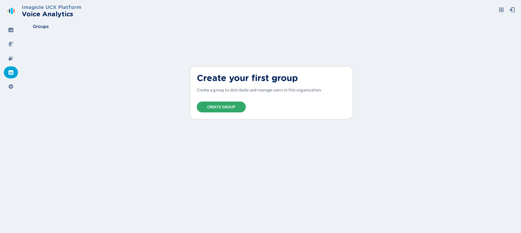
click at [225, 107] on span "Create Group" at bounding box center [221, 107] width 28 height 4
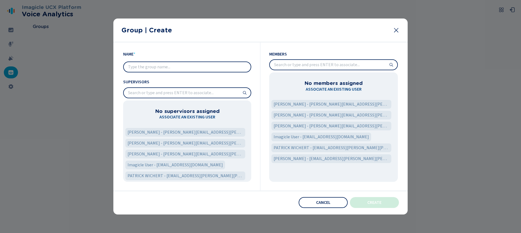
click at [138, 65] on input "text" at bounding box center [187, 67] width 127 height 10
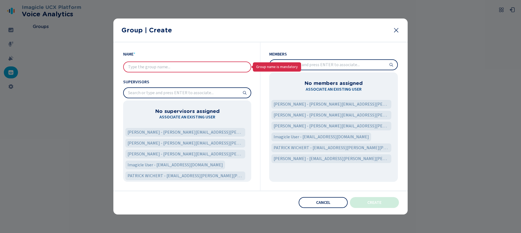
click at [151, 91] on input "search" at bounding box center [187, 93] width 127 height 10
click at [177, 98] on div at bounding box center [187, 92] width 128 height 11
click at [191, 91] on input "search" at bounding box center [187, 93] width 127 height 10
click at [316, 202] on span "Cancel" at bounding box center [323, 202] width 14 height 4
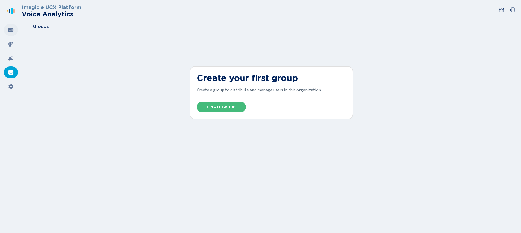
click at [8, 29] on icon at bounding box center [10, 29] width 5 height 5
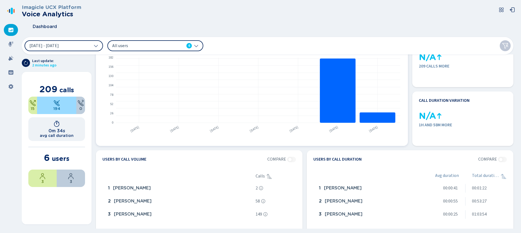
scroll to position [29, 0]
click at [10, 44] on icon at bounding box center [10, 44] width 5 height 5
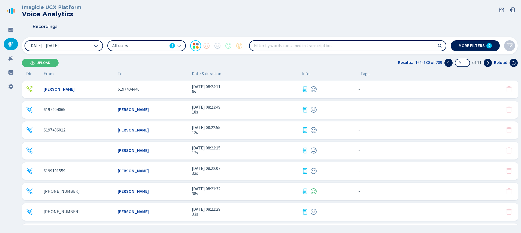
click at [264, 47] on input "search" at bounding box center [347, 46] width 196 height 10
click at [283, 44] on input "search" at bounding box center [347, 46] width 196 height 10
type input "blue"
type input "1"
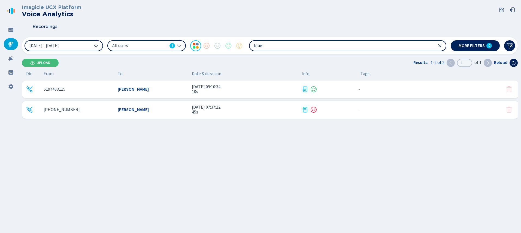
drag, startPoint x: 270, startPoint y: 46, endPoint x: 248, endPoint y: 44, distance: 22.4
click at [248, 44] on div "[DATE] - [DATE] All users 6 blue" at bounding box center [235, 45] width 421 height 11
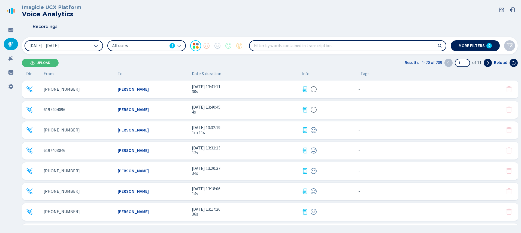
click at [257, 48] on input "search" at bounding box center [347, 46] width 196 height 10
type input "[PERSON_NAME]"
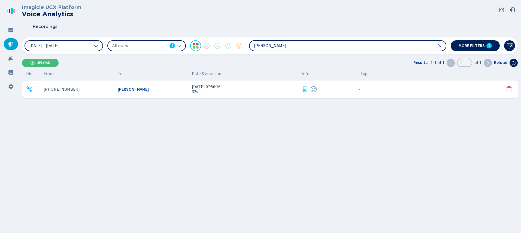
click at [125, 89] on span "[PERSON_NAME]" at bounding box center [133, 89] width 31 height 5
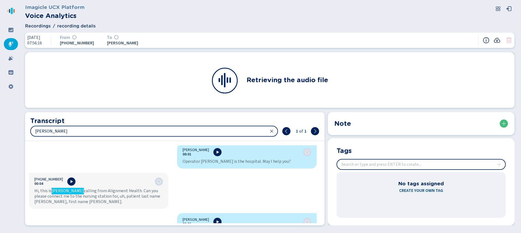
scroll to position [2, 0]
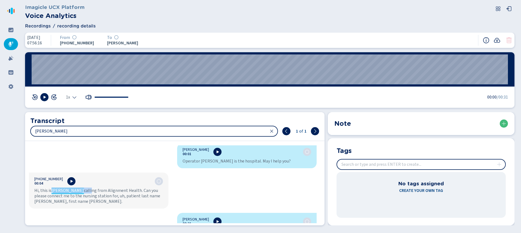
drag, startPoint x: 55, startPoint y: 191, endPoint x: 71, endPoint y: 191, distance: 16.3
click at [71, 191] on div "Hi, this is [PERSON_NAME] calling from Alignment Health. Can you please connect…" at bounding box center [98, 196] width 129 height 16
click at [71, 180] on icon at bounding box center [72, 181] width 2 height 3
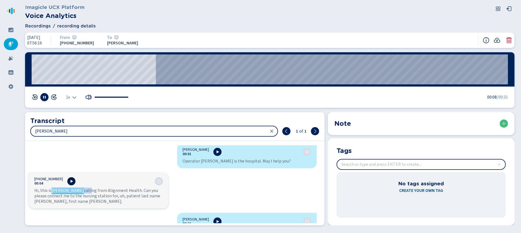
click at [69, 181] on icon at bounding box center [71, 181] width 4 height 4
click at [42, 97] on icon at bounding box center [44, 97] width 4 height 4
click at [13, 58] on icon at bounding box center [10, 58] width 5 height 5
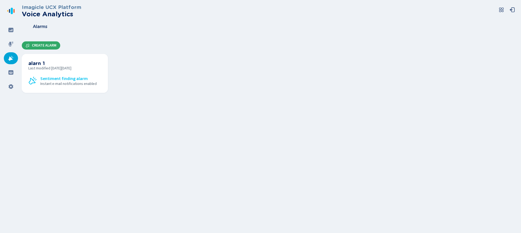
click at [51, 44] on span "Create Alarm" at bounding box center [44, 45] width 25 height 4
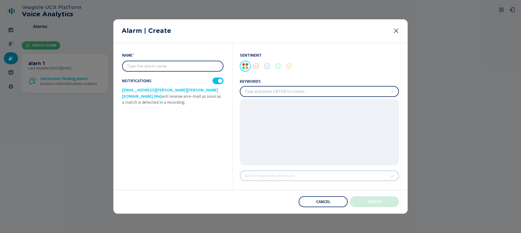
click at [162, 69] on input "text" at bounding box center [173, 66] width 100 height 10
type input "Code blue"
click at [244, 91] on input "insert" at bounding box center [319, 92] width 158 height 10
type input "Code blue"
click at [277, 174] on div "Sentiment keywords All the keywords are found" at bounding box center [316, 116] width 166 height 147
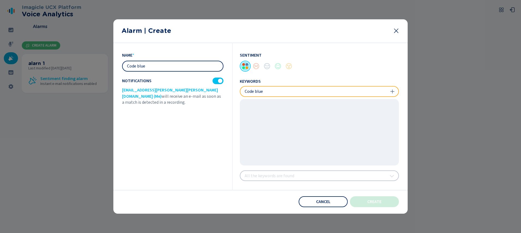
click at [249, 66] on div at bounding box center [245, 66] width 11 height 11
click at [262, 175] on div "Sentiment keywords All the keywords are found" at bounding box center [316, 116] width 166 height 147
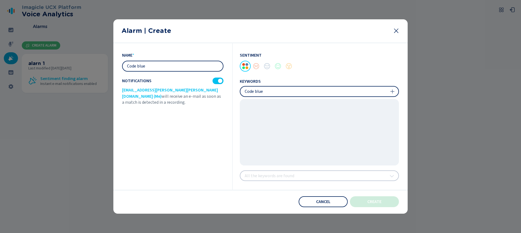
click at [301, 93] on input "insert" at bounding box center [319, 92] width 158 height 10
click at [394, 91] on icon at bounding box center [392, 91] width 4 height 4
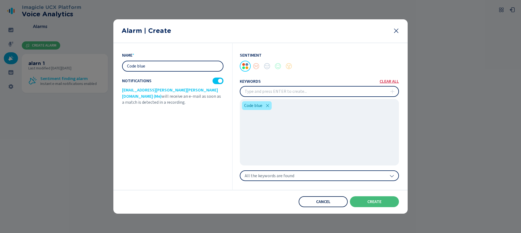
click at [323, 203] on span "Cancel" at bounding box center [323, 202] width 14 height 4
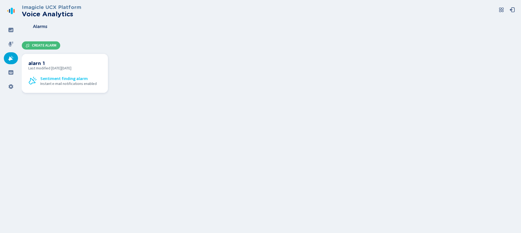
click at [72, 74] on div "alarn 1 Last modified [DATE][DATE] Sentiment finding alarm Instant e-mail notif…" at bounding box center [64, 73] width 73 height 26
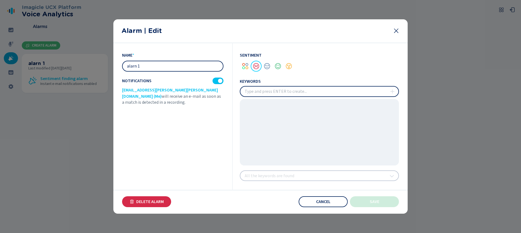
click at [135, 67] on input "alarn 1" at bounding box center [173, 66] width 100 height 10
type input "alarm 1"
click at [186, 129] on div "name * alarm 1 Notifications [EMAIL_ADDRESS][PERSON_NAME][PERSON_NAME][DOMAIN_N…" at bounding box center [177, 116] width 111 height 147
click at [143, 201] on span "Delete Alarm" at bounding box center [150, 202] width 28 height 4
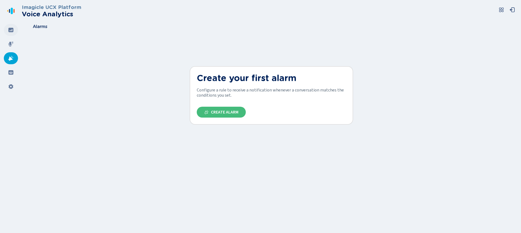
click at [9, 32] on icon at bounding box center [10, 30] width 5 height 4
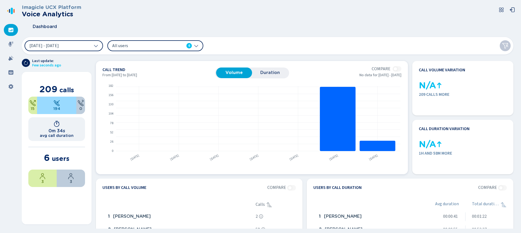
click at [276, 74] on span "Duration" at bounding box center [270, 72] width 30 height 5
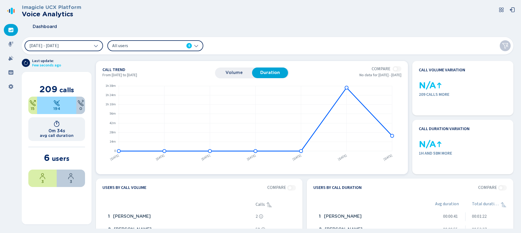
click at [231, 71] on span "Volume" at bounding box center [234, 72] width 30 height 5
